Goal: Transaction & Acquisition: Download file/media

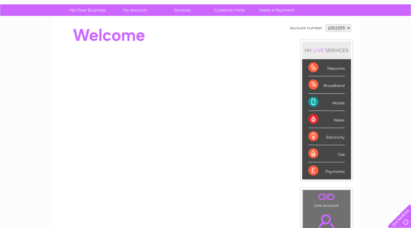
scroll to position [31, 0]
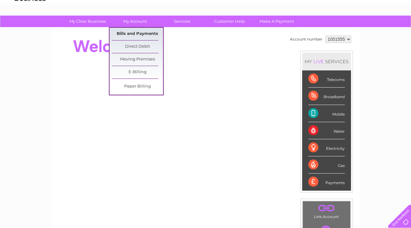
click at [135, 35] on link "Bills and Payments" at bounding box center [137, 34] width 51 height 12
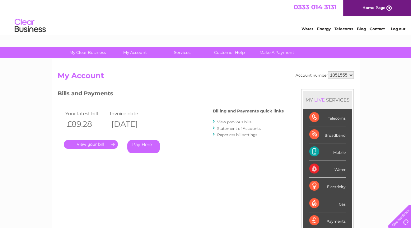
click at [235, 127] on link "Statement of Accounts" at bounding box center [239, 128] width 44 height 5
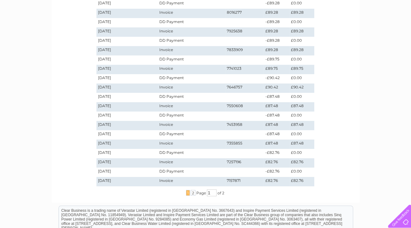
scroll to position [125, 0]
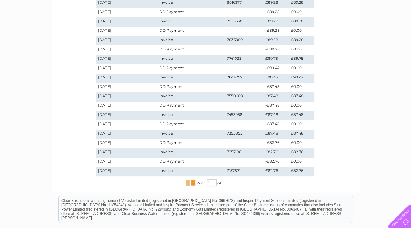
click at [193, 183] on span "2" at bounding box center [193, 183] width 5 height 6
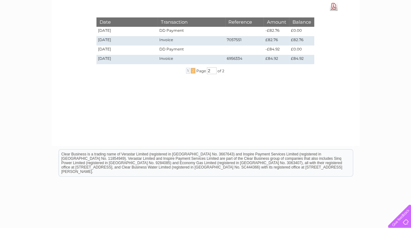
scroll to position [54, 0]
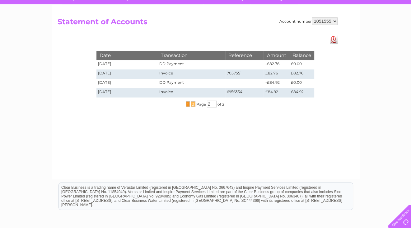
click at [187, 104] on span "1" at bounding box center [188, 104] width 4 height 6
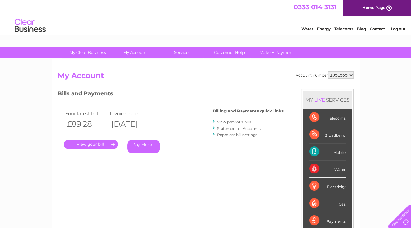
click at [238, 123] on link "View previous bills" at bounding box center [234, 122] width 34 height 5
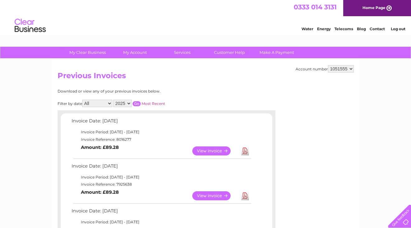
click at [130, 103] on select "2025 2024 2023 2022" at bounding box center [122, 103] width 18 height 7
select select "2023"
click at [114, 100] on select "2025 2024 2023 2022" at bounding box center [122, 103] width 18 height 7
click at [136, 103] on input "button" at bounding box center [137, 103] width 8 height 5
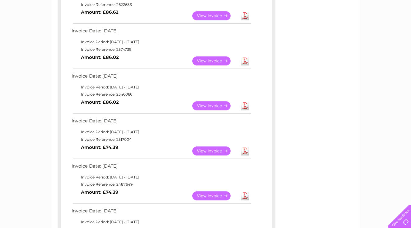
scroll to position [436, 0]
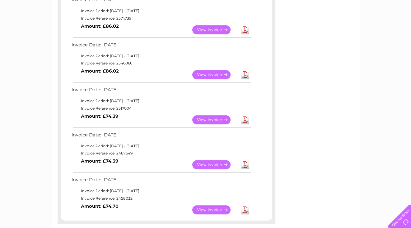
click at [218, 119] on link "View" at bounding box center [215, 119] width 46 height 9
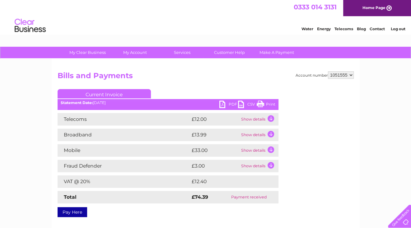
click at [271, 150] on td "Show details" at bounding box center [259, 150] width 39 height 12
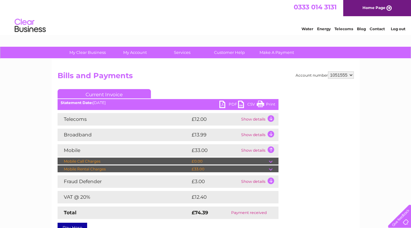
click at [271, 136] on td "Show details" at bounding box center [259, 135] width 39 height 12
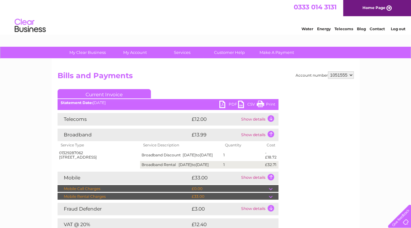
click at [272, 120] on td "Show details" at bounding box center [259, 119] width 39 height 12
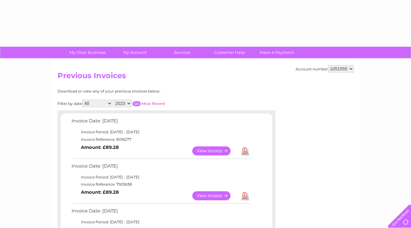
select select "2023"
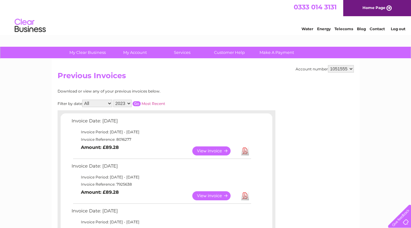
click at [134, 102] on input "button" at bounding box center [137, 103] width 8 height 5
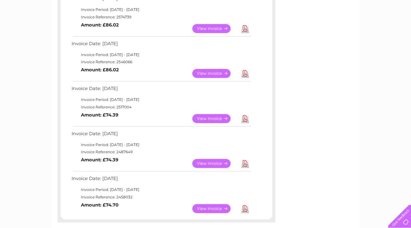
scroll to position [467, 0]
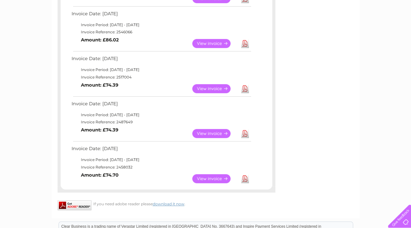
click at [219, 45] on link "View" at bounding box center [215, 43] width 46 height 9
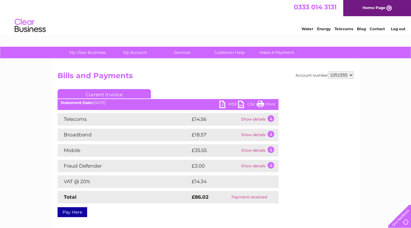
click at [271, 120] on td "Show details" at bounding box center [259, 119] width 39 height 12
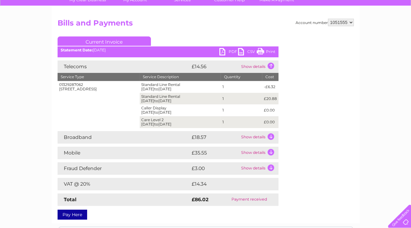
scroll to position [62, 0]
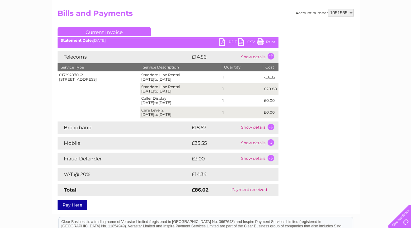
click at [269, 124] on td "Show details" at bounding box center [259, 127] width 39 height 12
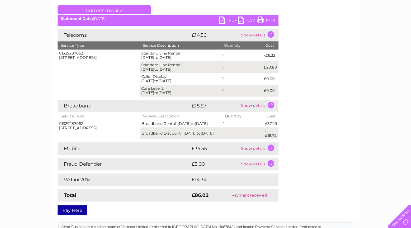
scroll to position [93, 0]
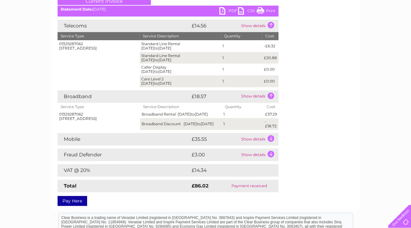
click at [274, 142] on td "Show details" at bounding box center [259, 139] width 39 height 12
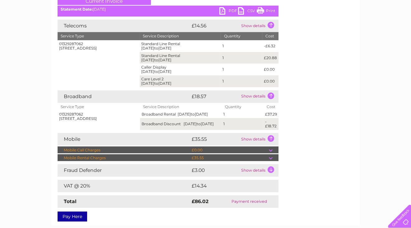
click at [271, 161] on td at bounding box center [274, 157] width 10 height 7
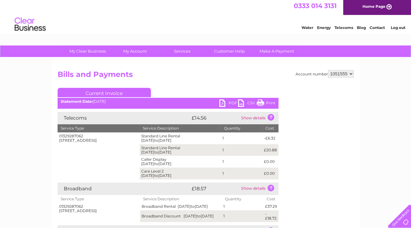
scroll to position [0, 0]
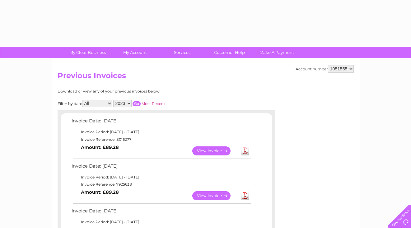
select select "2023"
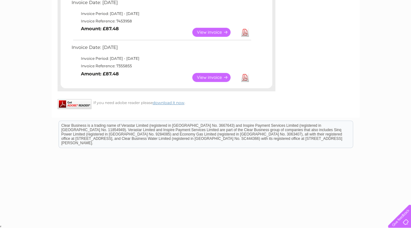
click at [224, 77] on link "View" at bounding box center [215, 77] width 46 height 9
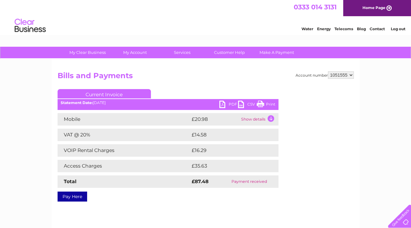
click at [271, 117] on td "Show details" at bounding box center [259, 119] width 39 height 12
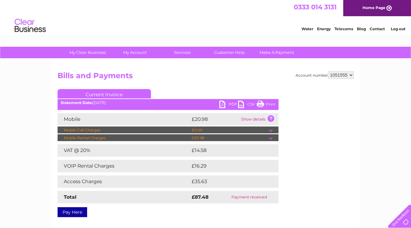
click at [271, 137] on td at bounding box center [274, 137] width 10 height 7
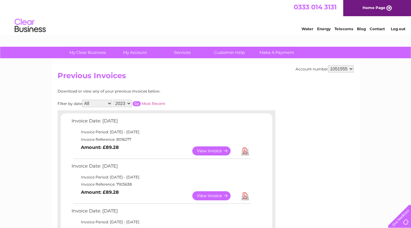
click at [130, 101] on select "2025 2024 2023 2022" at bounding box center [122, 103] width 18 height 7
select select "2024"
click at [114, 100] on select "2025 2024 2023 2022" at bounding box center [122, 103] width 18 height 7
click at [137, 103] on input "button" at bounding box center [137, 103] width 8 height 5
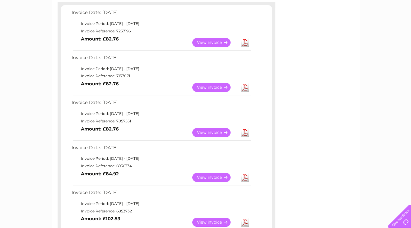
scroll to position [125, 0]
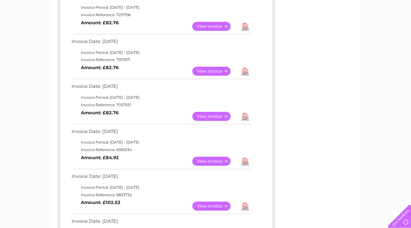
click at [218, 160] on link "View" at bounding box center [215, 161] width 46 height 9
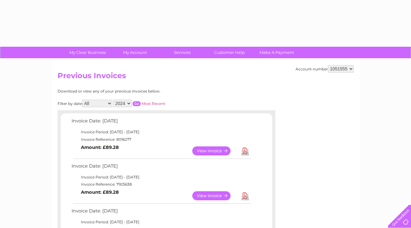
select select "2024"
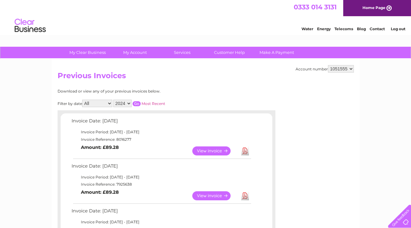
click at [136, 102] on input "button" at bounding box center [137, 103] width 8 height 5
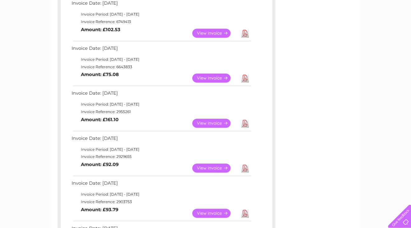
scroll to position [311, 0]
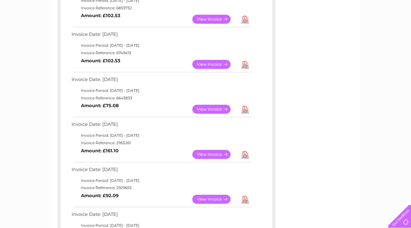
click at [213, 154] on link "View" at bounding box center [215, 154] width 46 height 9
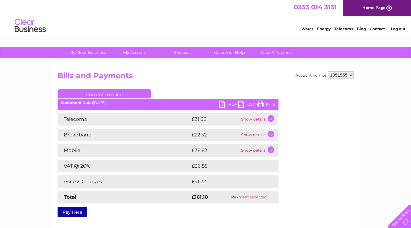
click at [271, 120] on td "Show details" at bounding box center [259, 119] width 39 height 12
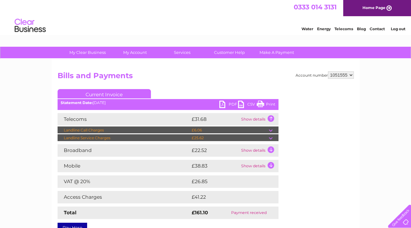
click at [271, 150] on td "Show details" at bounding box center [259, 150] width 39 height 12
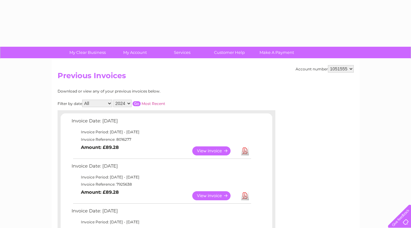
select select "2024"
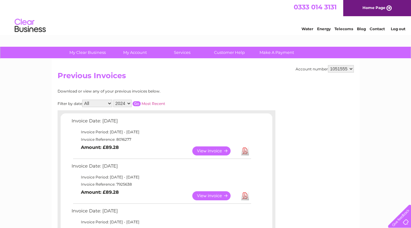
click at [136, 103] on input "button" at bounding box center [137, 103] width 8 height 5
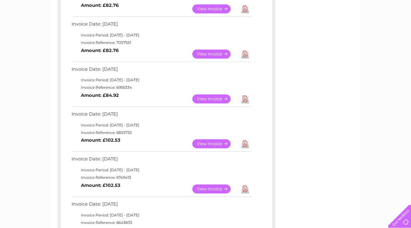
scroll to position [218, 0]
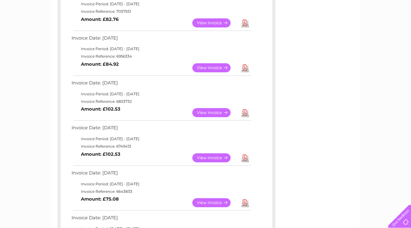
click at [210, 113] on link "View" at bounding box center [215, 112] width 46 height 9
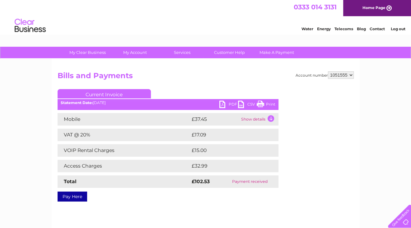
click at [274, 118] on td "Show details" at bounding box center [259, 119] width 39 height 12
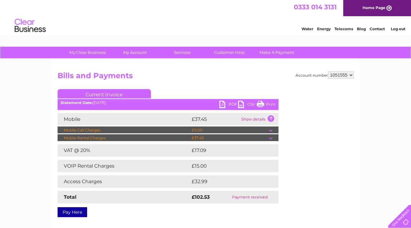
click at [274, 137] on td at bounding box center [274, 137] width 10 height 7
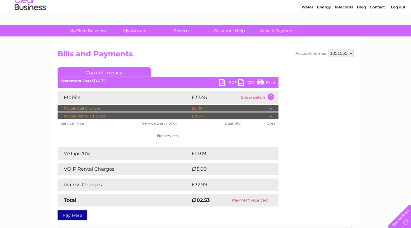
scroll to position [62, 0]
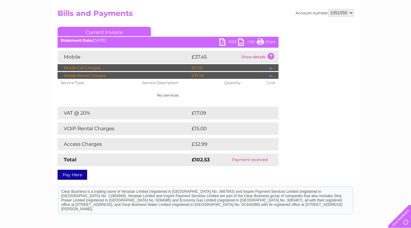
click at [272, 56] on td "Show details" at bounding box center [259, 57] width 39 height 12
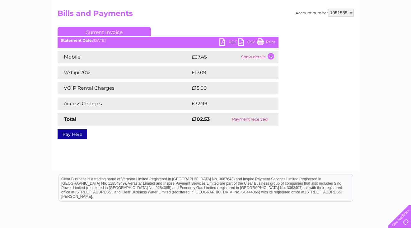
click at [222, 43] on link "PDF" at bounding box center [228, 42] width 19 height 9
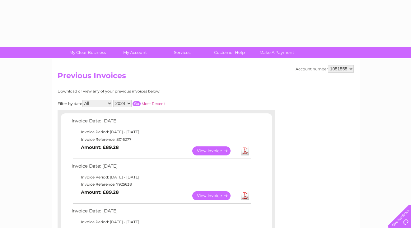
select select "2024"
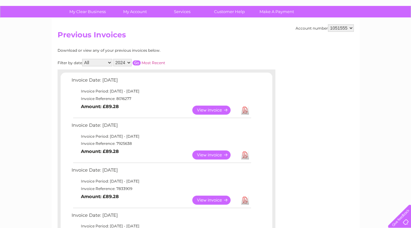
scroll to position [30, 0]
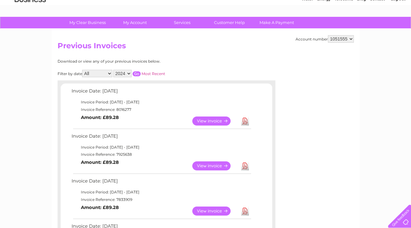
click at [137, 73] on input "button" at bounding box center [137, 73] width 8 height 5
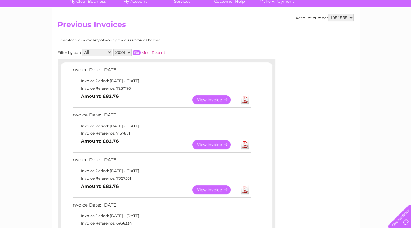
scroll to position [61, 0]
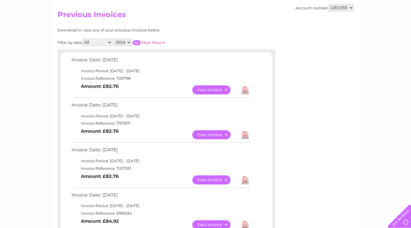
click at [243, 88] on link "Download" at bounding box center [245, 89] width 8 height 9
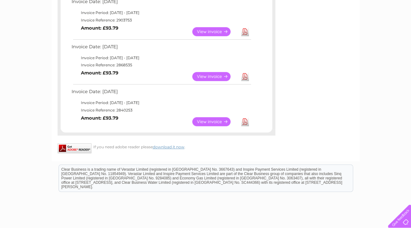
scroll to position [528, 0]
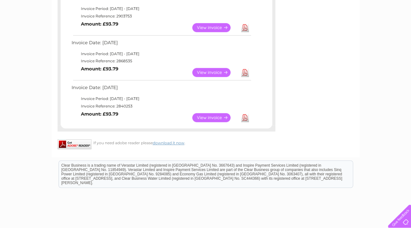
click at [247, 117] on link "Download" at bounding box center [245, 117] width 8 height 9
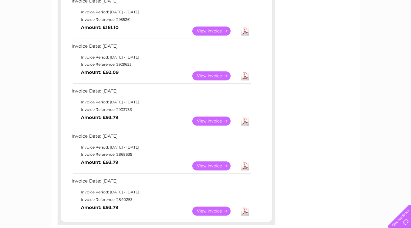
scroll to position [403, 0]
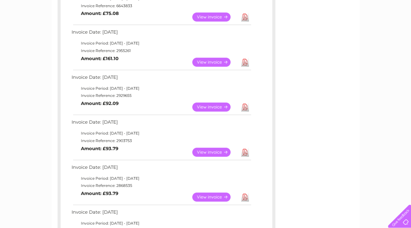
click at [245, 62] on link "Download" at bounding box center [245, 62] width 8 height 9
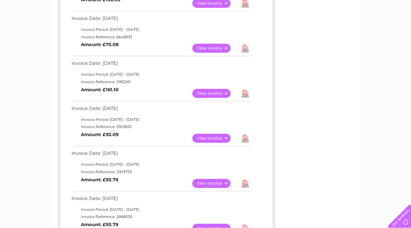
click at [244, 49] on link "Download" at bounding box center [245, 48] width 8 height 9
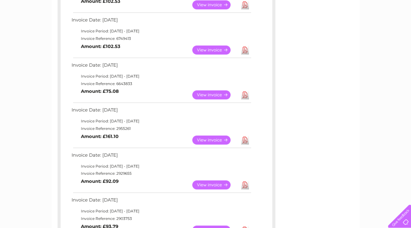
scroll to position [310, 0]
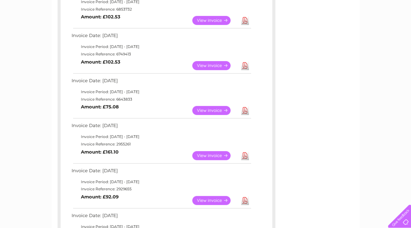
click at [246, 65] on link "Download" at bounding box center [245, 65] width 8 height 9
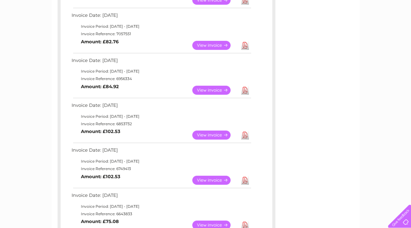
scroll to position [186, 0]
